Goal: Task Accomplishment & Management: Complete application form

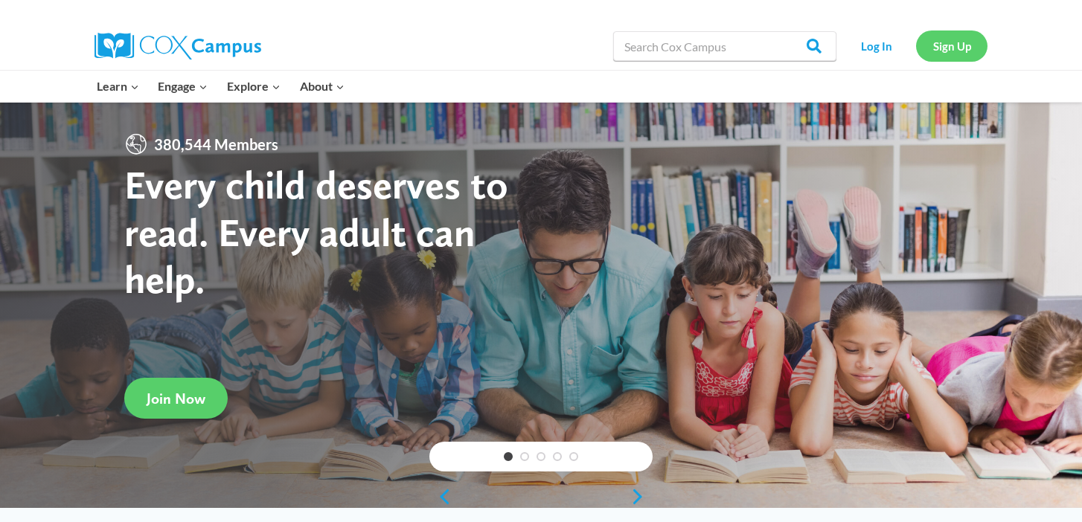
click at [950, 45] on link "Sign Up" at bounding box center [951, 45] width 71 height 30
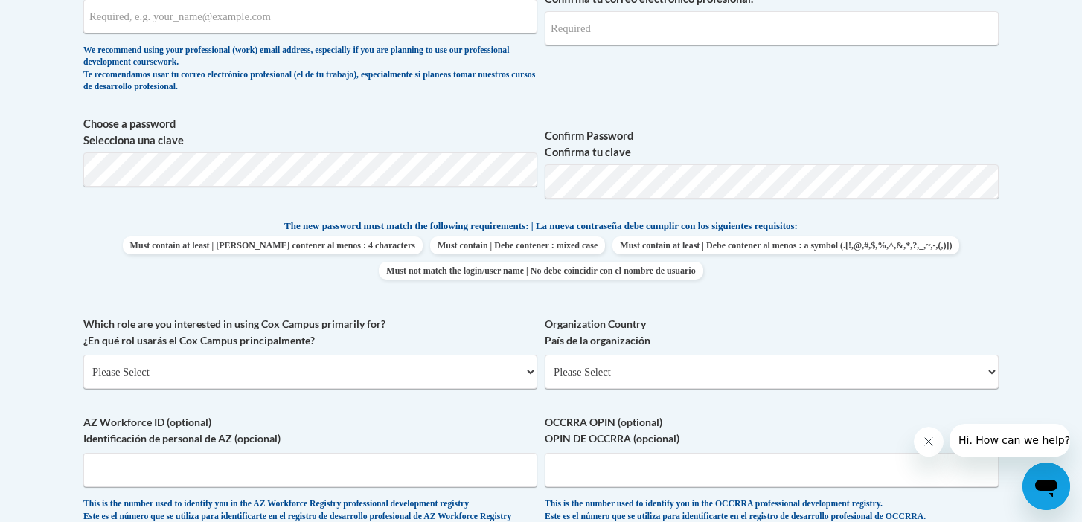
scroll to position [631, 0]
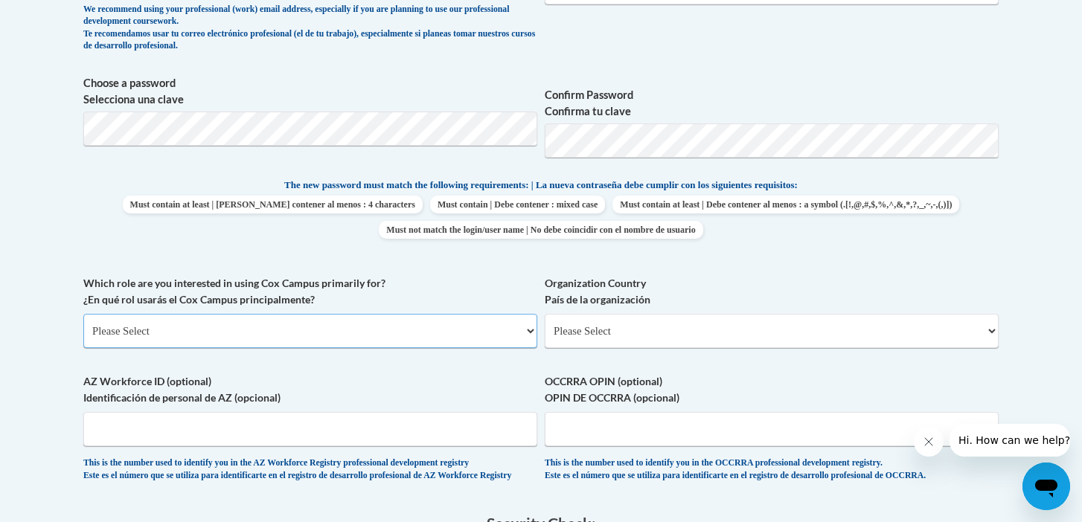
click at [470, 327] on select "Please Select College/University | Colegio/Universidad Community/Nonprofit Part…" at bounding box center [310, 331] width 454 height 34
select select "5a18ea06-2b54-4451-96f2-d152daf9eac5"
click at [83, 314] on select "Please Select College/University | Colegio/Universidad Community/Nonprofit Part…" at bounding box center [310, 331] width 454 height 34
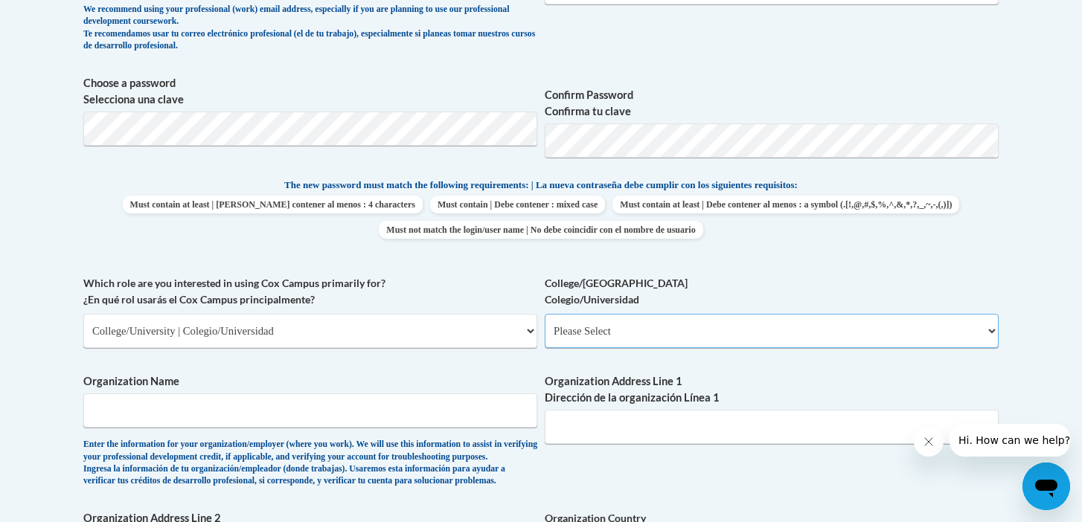
click at [693, 335] on select "Please Select College/University Staff | Empleado universitario College/Univers…" at bounding box center [772, 331] width 454 height 34
select select "99b32b07-cffc-426c-8bf6-0cd77760d84b"
click at [545, 314] on select "Please Select College/University Staff | Empleado universitario College/Univers…" at bounding box center [772, 331] width 454 height 34
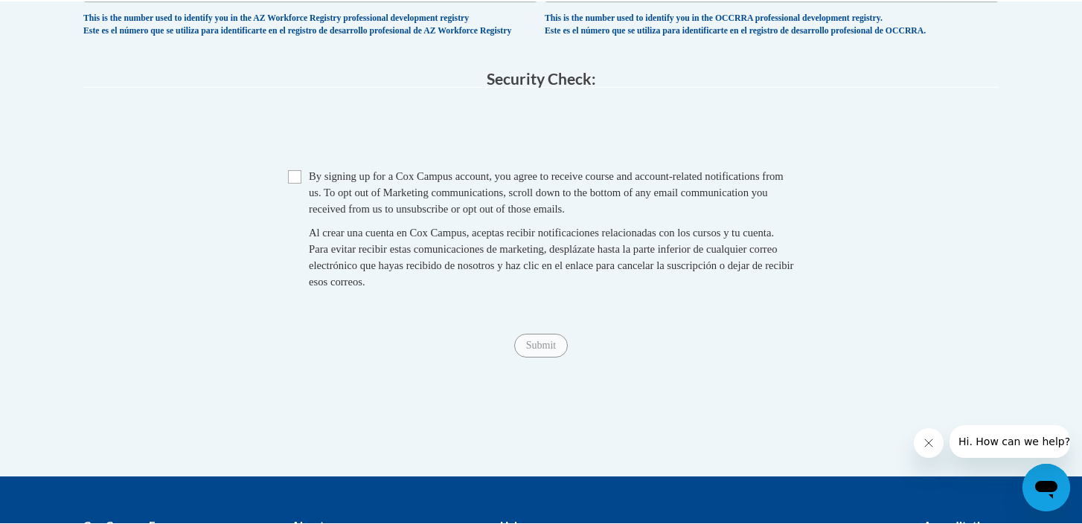
scroll to position [1380, 0]
